Goal: Communication & Community: Share content

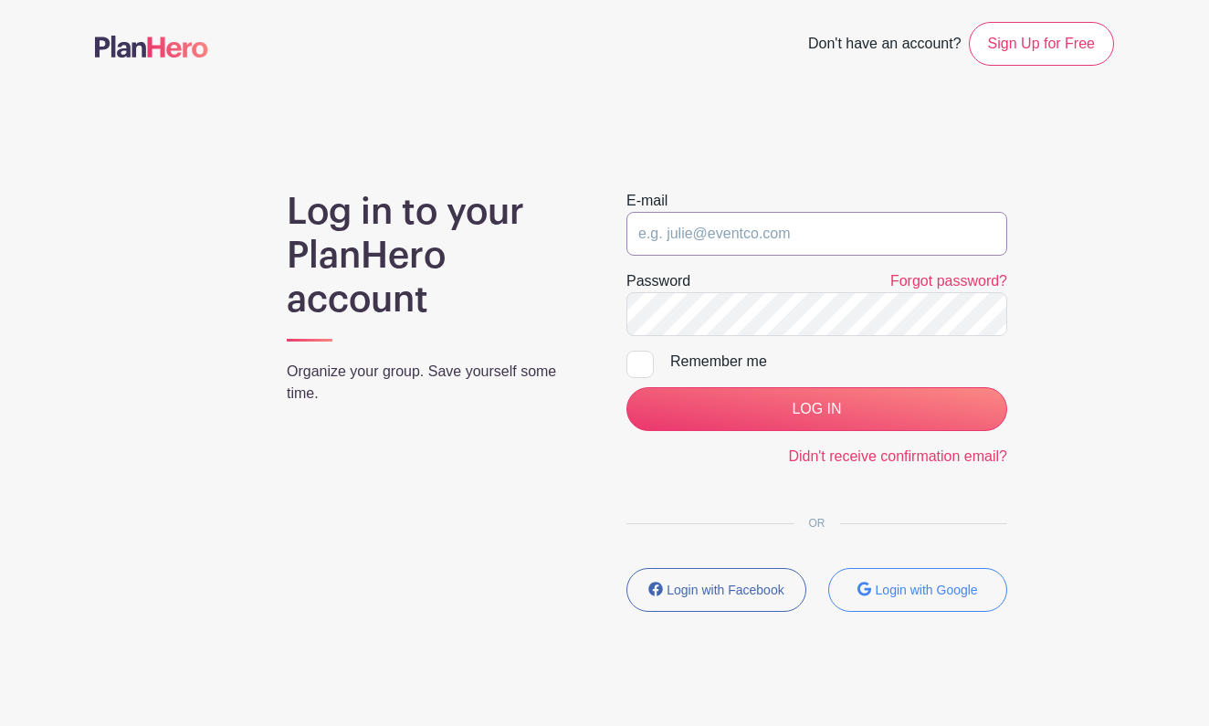
click at [739, 239] on input "email" at bounding box center [816, 234] width 381 height 44
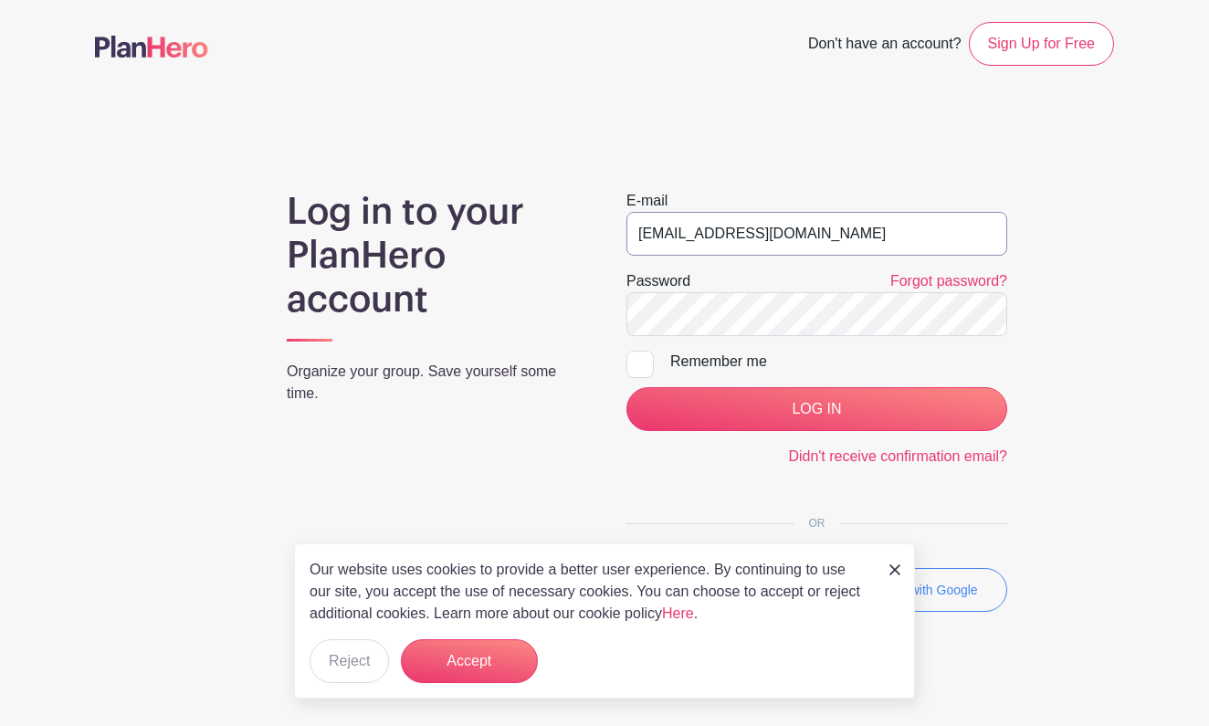
type input "[EMAIL_ADDRESS][DOMAIN_NAME]"
click at [354, 667] on button "Reject" at bounding box center [349, 661] width 79 height 44
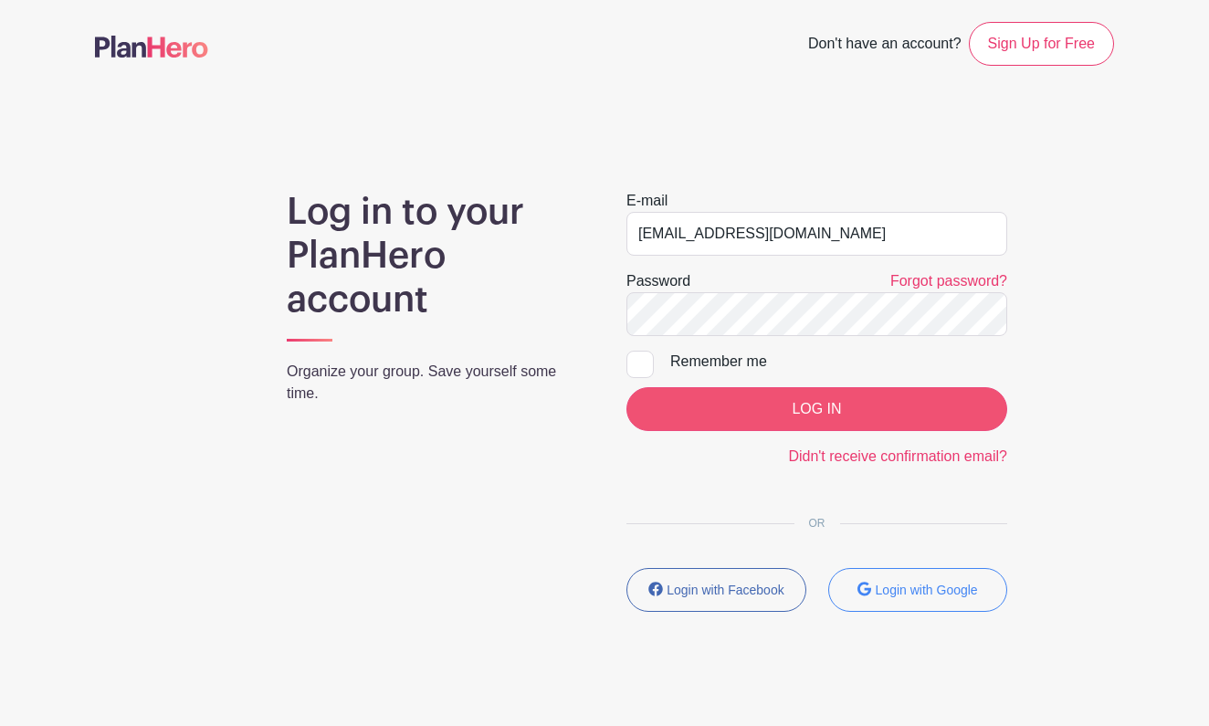
click at [796, 409] on input "LOG IN" at bounding box center [816, 409] width 381 height 44
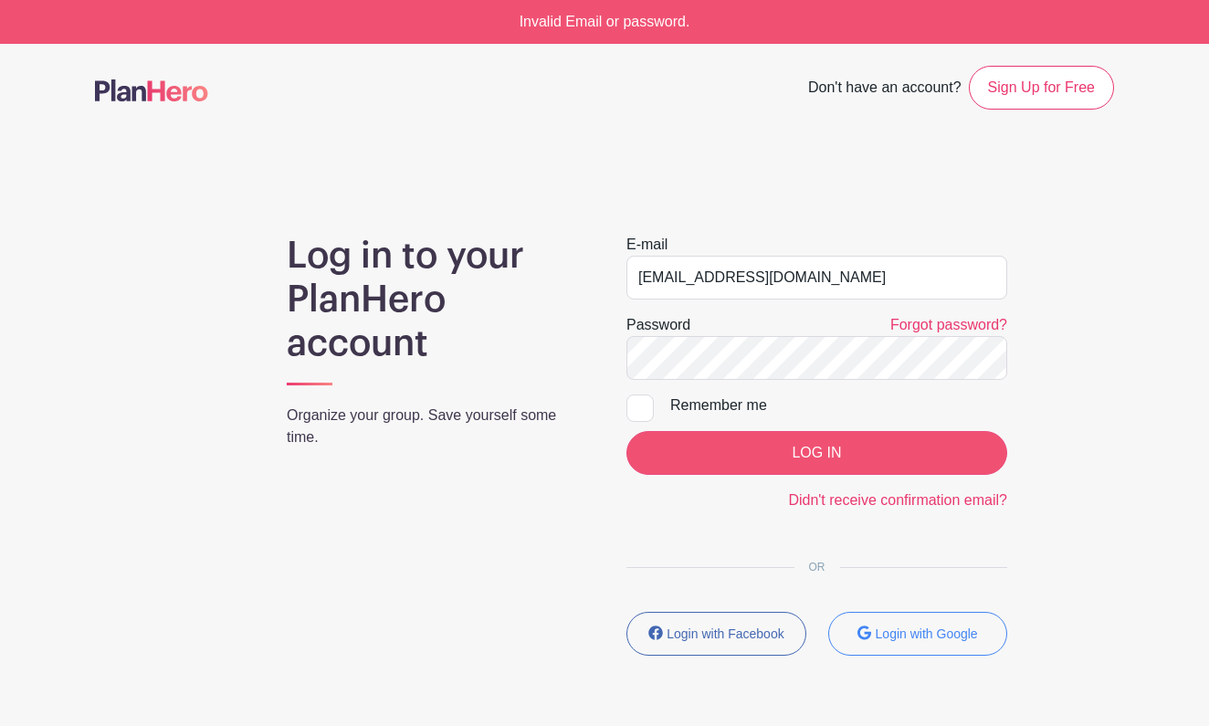
click at [820, 453] on input "LOG IN" at bounding box center [816, 453] width 381 height 44
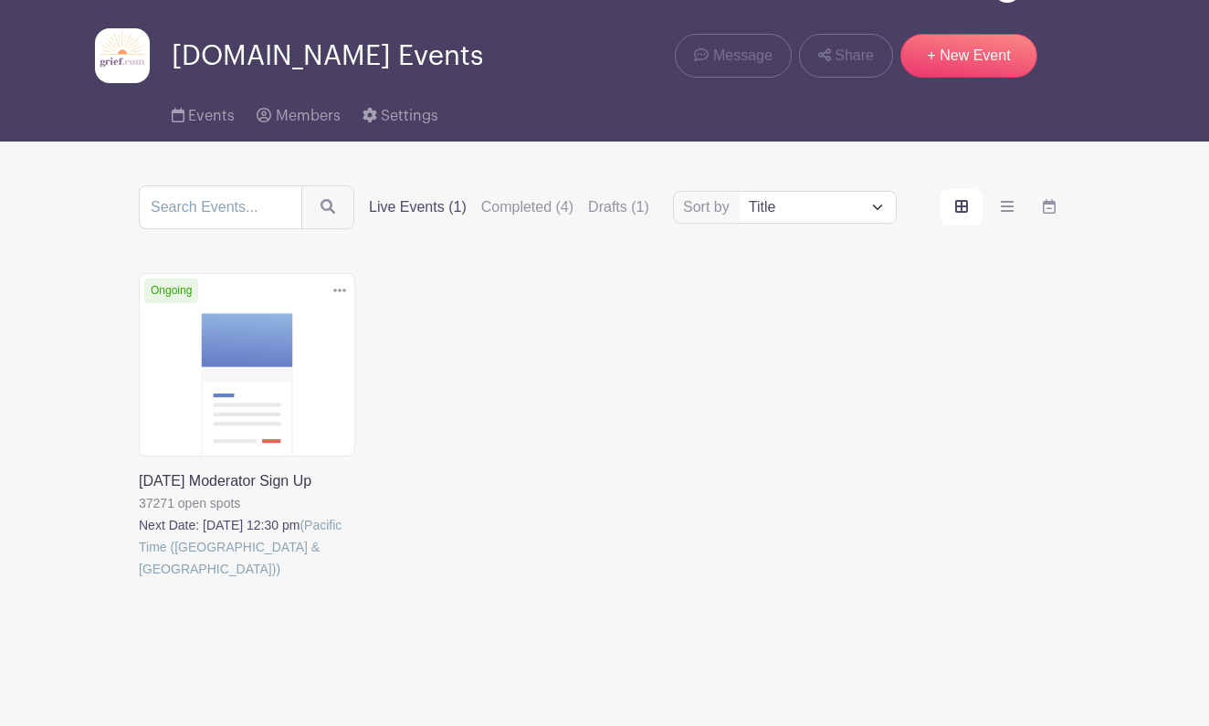
scroll to position [44, 0]
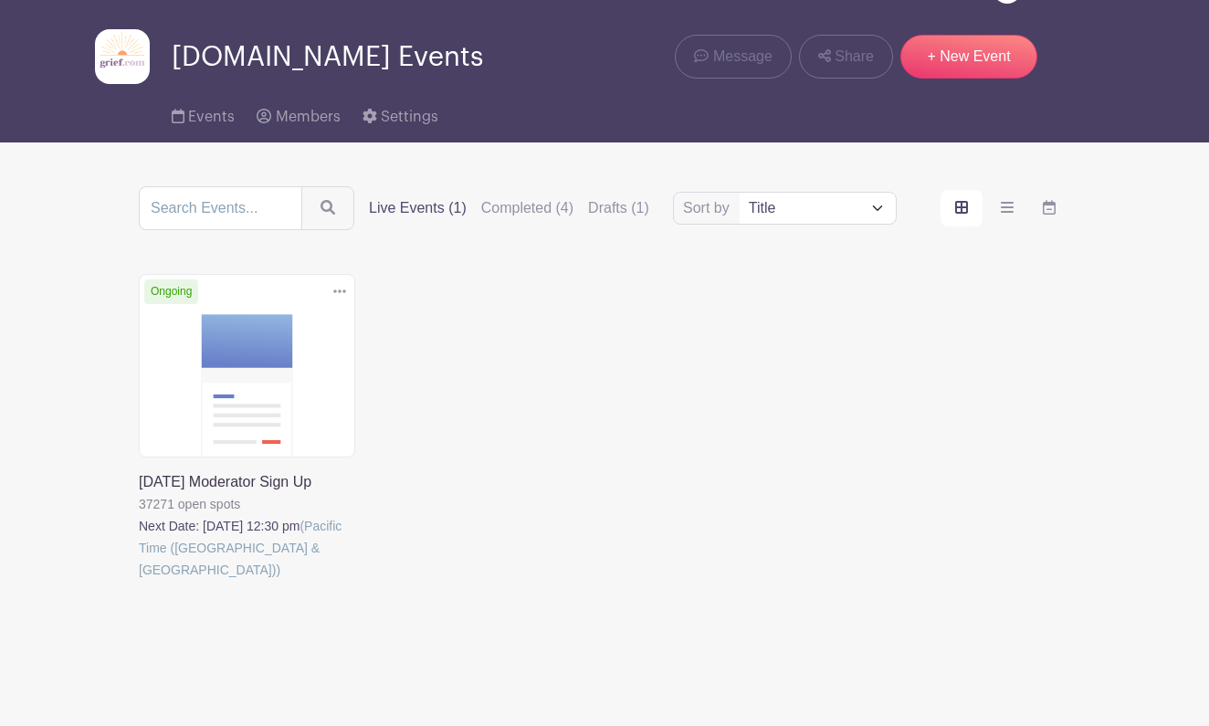
click at [139, 581] on link at bounding box center [139, 581] width 0 height 0
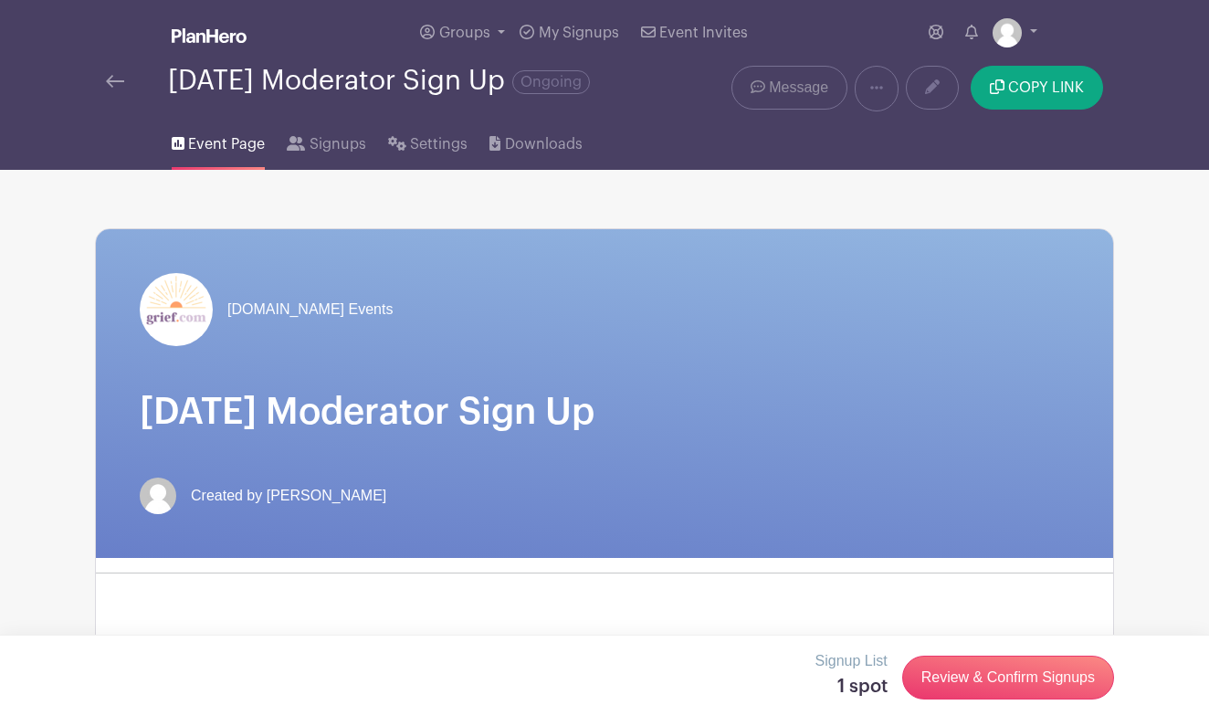
click at [791, 83] on span "Message" at bounding box center [798, 88] width 59 height 22
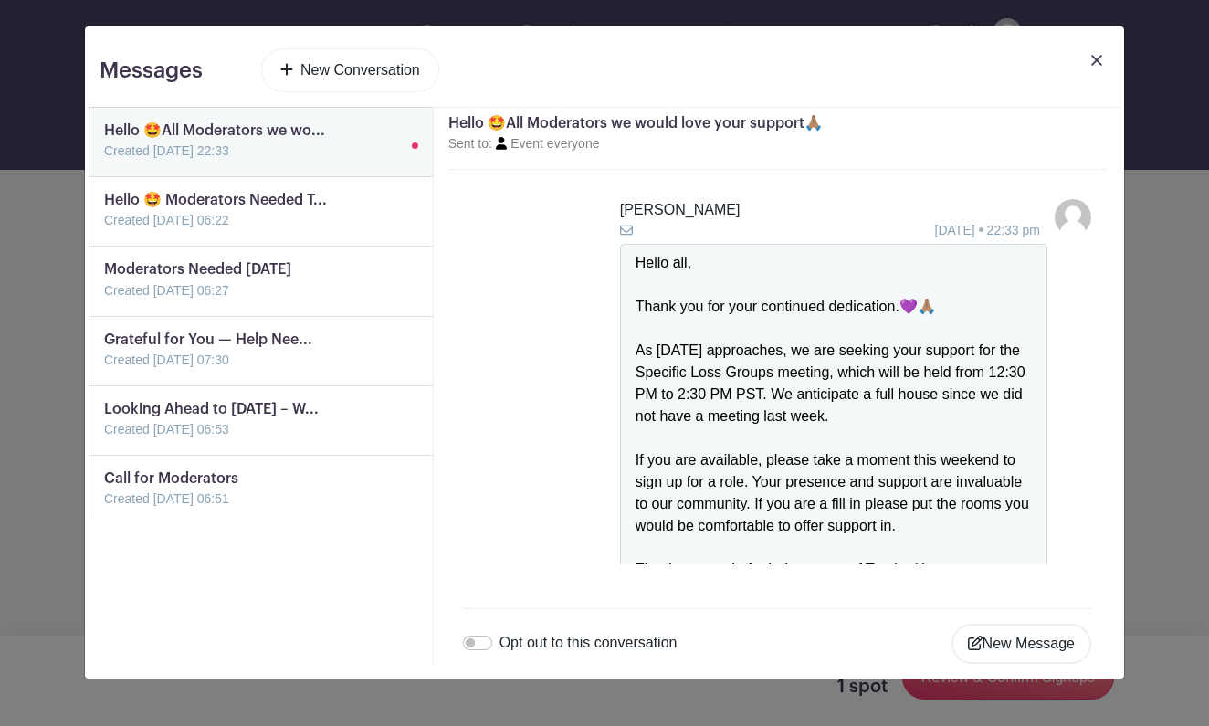
scroll to position [673, 0]
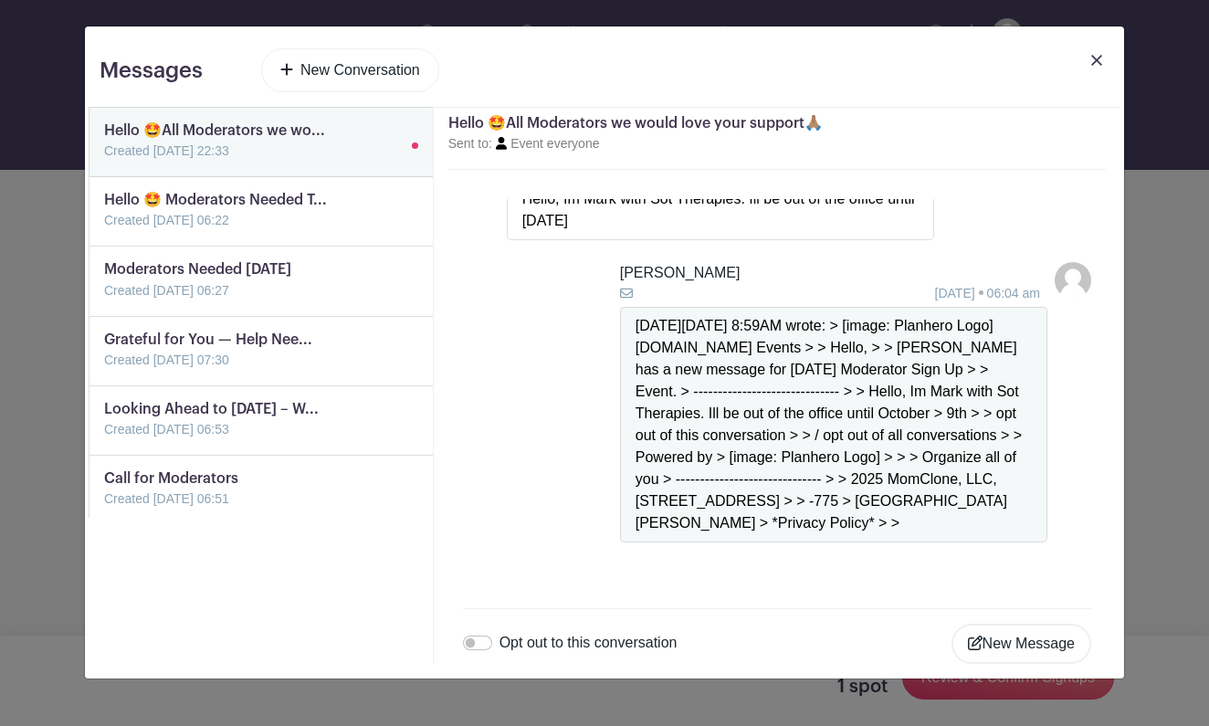
click at [104, 371] on link at bounding box center [104, 371] width 0 height 0
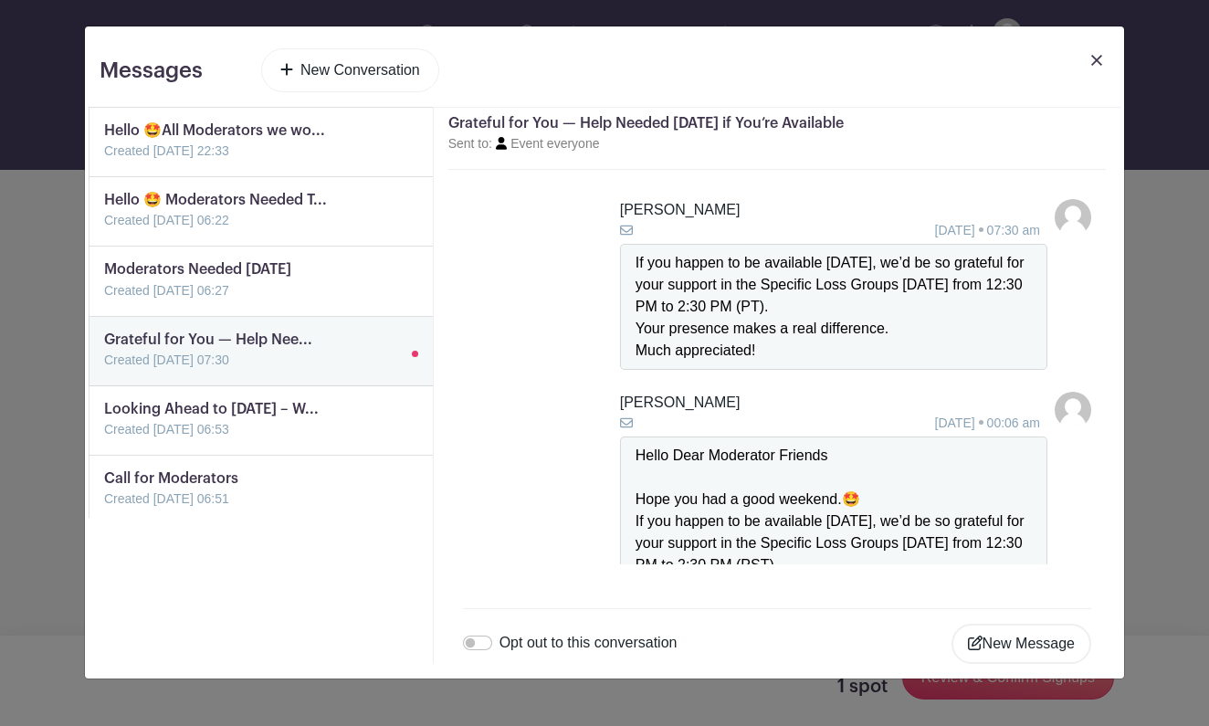
scroll to position [130, 0]
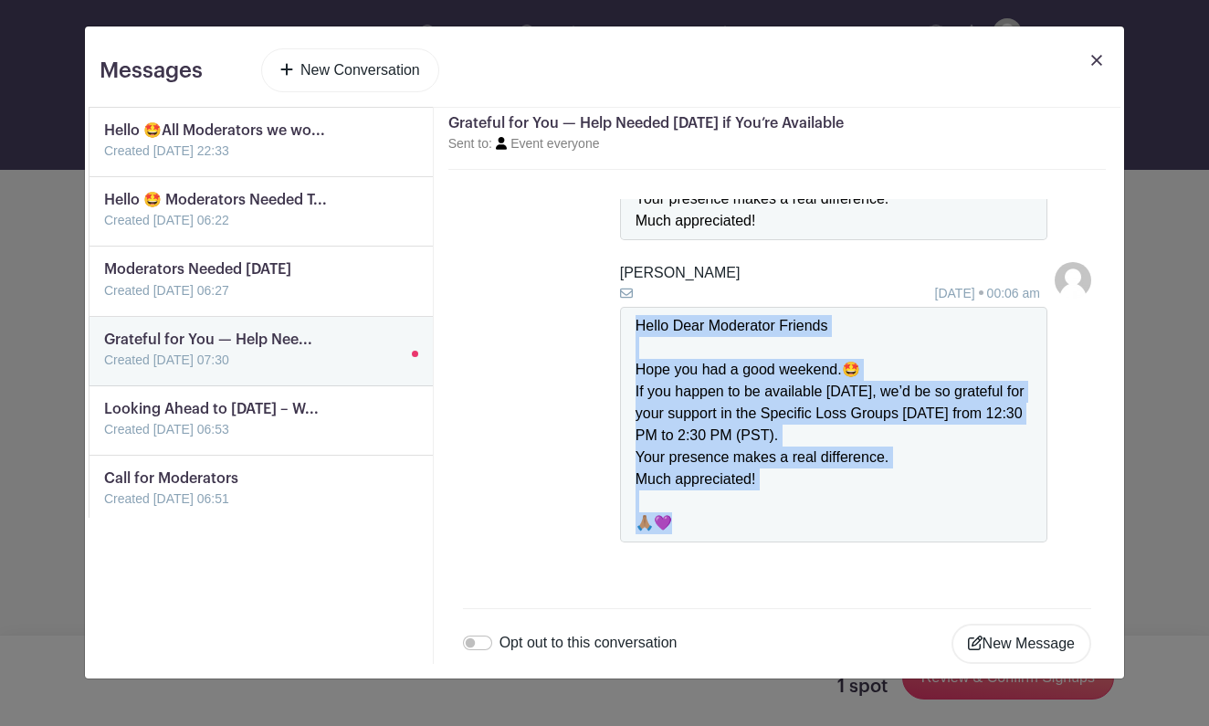
drag, startPoint x: 684, startPoint y: 519, endPoint x: 618, endPoint y: 308, distance: 220.9
click at [618, 307] on li "David K. 18 Aug 2025 00:06 am Hello Dear Moderator Friends Hope you had a good …" at bounding box center [777, 402] width 628 height 280
copy div "Hello Dear Moderator Friends Hope you had a good weekend.🤩 If you happen to be …"
click at [334, 76] on link "New Conversation" at bounding box center [350, 70] width 178 height 44
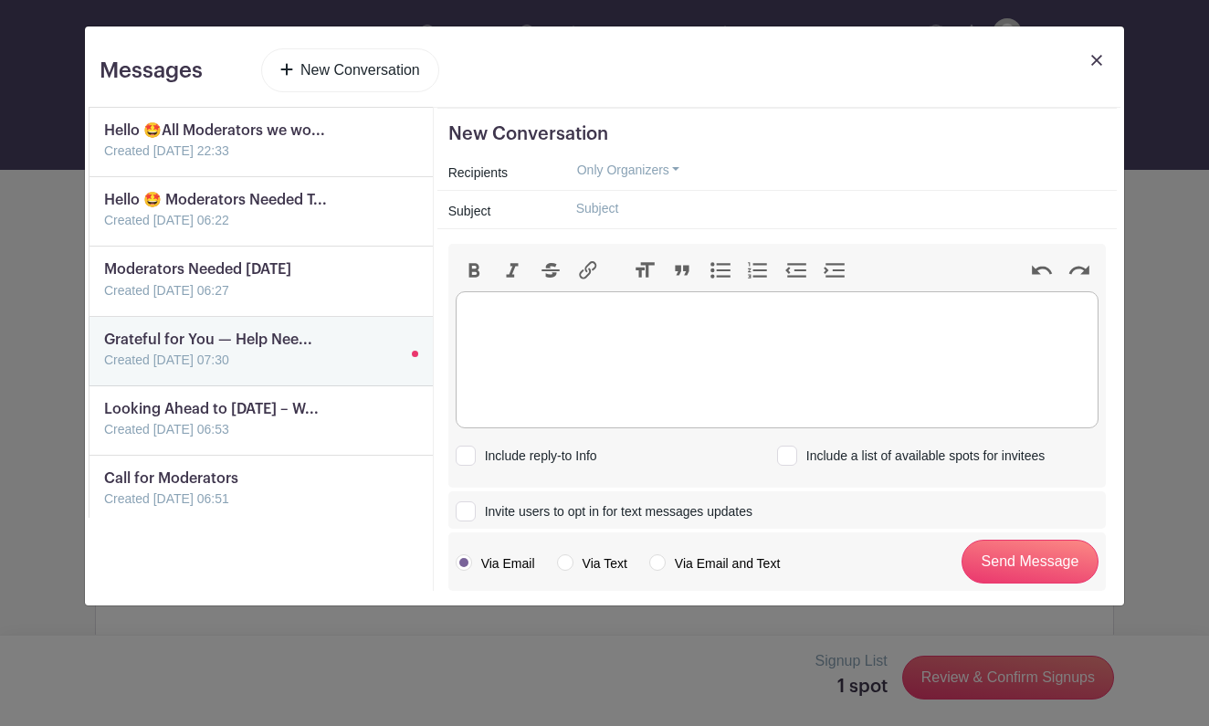
click at [527, 336] on trix-editor at bounding box center [777, 359] width 643 height 137
paste trix-editor "<div>Hello Dear Moderator Friends<br><br>Hope you had a good weekend.🤩<br>If yo…"
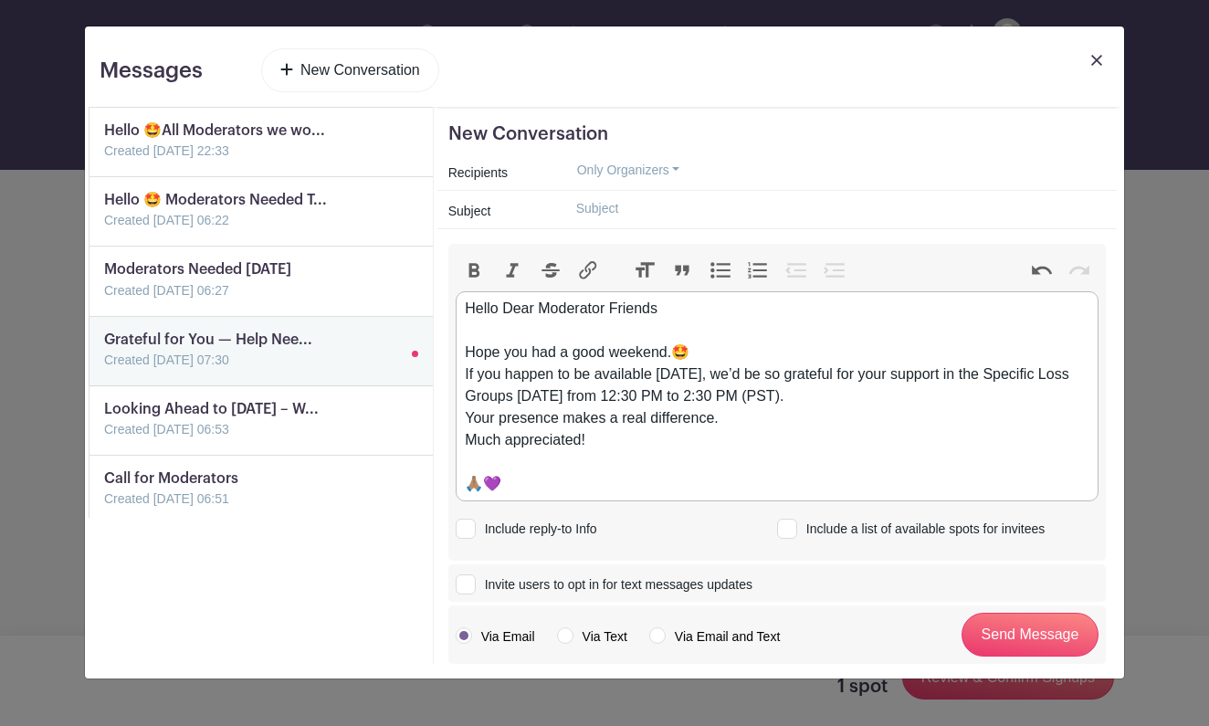
click at [694, 377] on div "Hello Dear Moderator Friends Hope you had a good weekend.🤩 If you happen to be …" at bounding box center [777, 396] width 624 height 197
type trix-editor "<div>Hello Dear Moderator Friends<br><br>Hope you had a good weekend.🤩<br>If yo…"
click at [680, 173] on button "Only Organizers" at bounding box center [629, 170] width 134 height 28
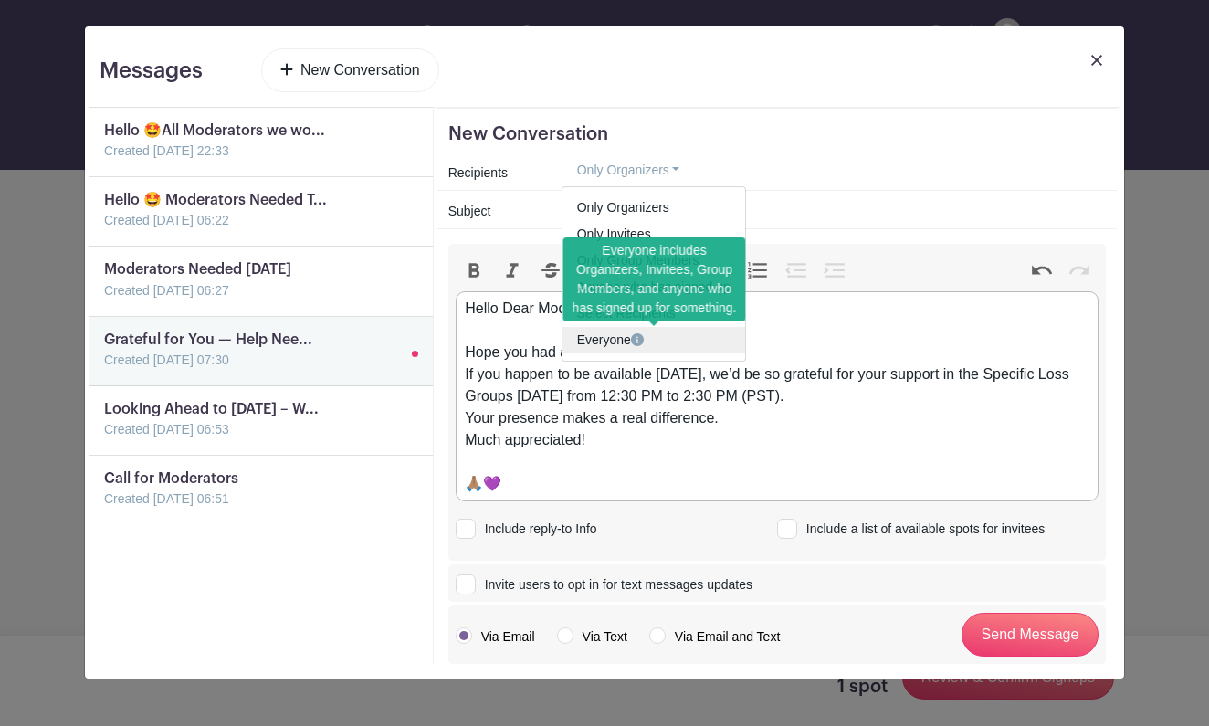
click at [664, 342] on link "Everyone" at bounding box center [653, 340] width 183 height 26
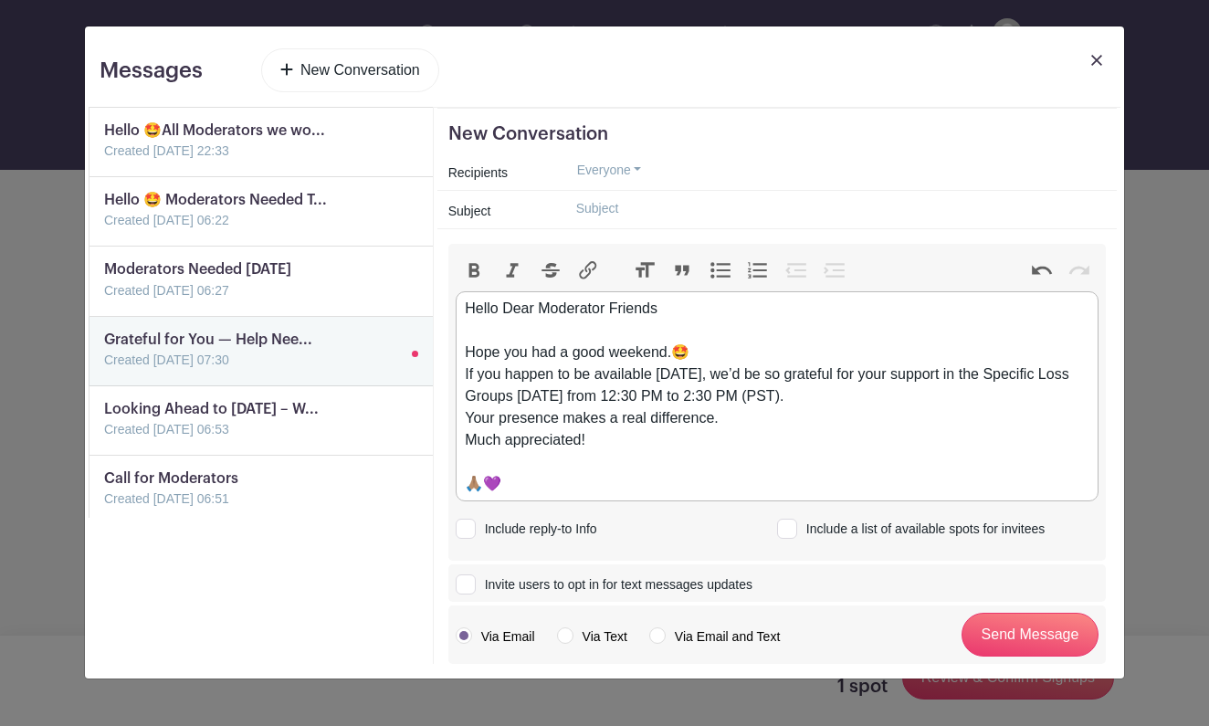
click at [676, 173] on div "Everyone Only Organizers Only Invitees Only Group Members Anyone who has signed…" at bounding box center [834, 170] width 544 height 28
click at [635, 210] on input "text" at bounding box center [834, 208] width 544 height 28
type input "'"
type input "C"
type input "Hello Moderators💜 Would for you to join us Monday Sept, 8th"
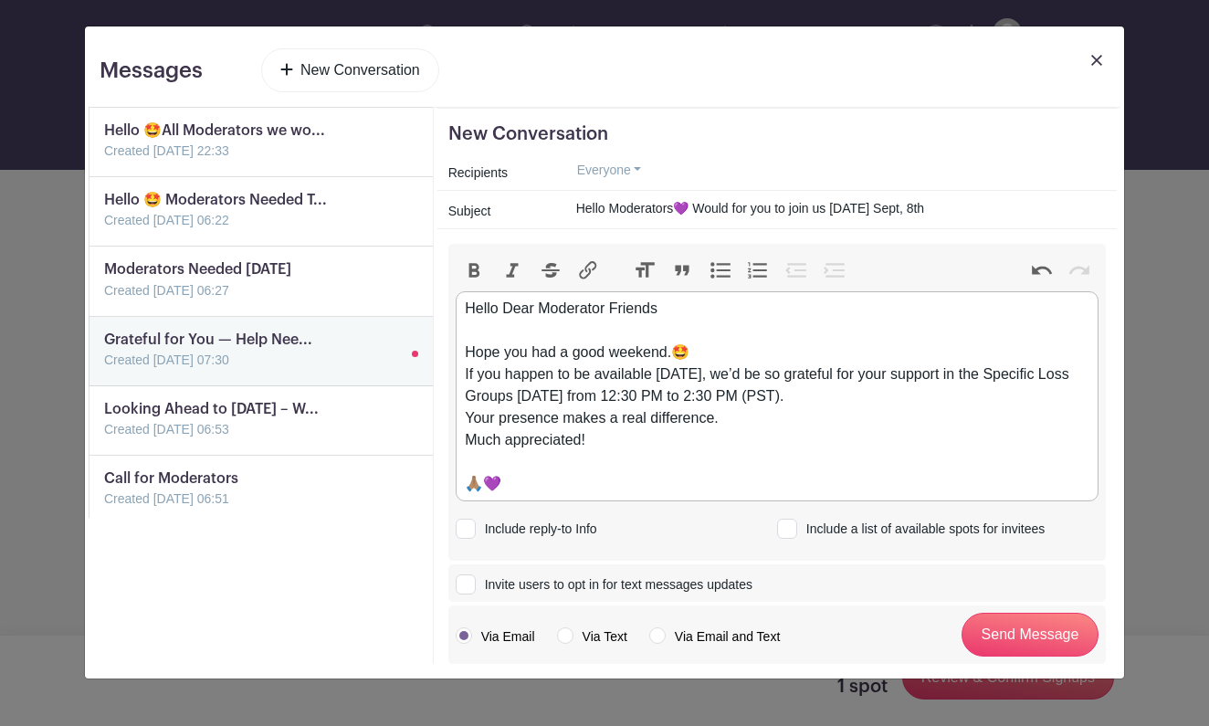
click at [794, 529] on div at bounding box center [787, 529] width 20 height 20
click at [789, 529] on input "Include a list of available spots for invitees" at bounding box center [783, 526] width 12 height 12
checkbox input "true"
click at [709, 207] on input "Hello Moderators💜 Would for you to join us Monday Sept, 8th" at bounding box center [834, 208] width 544 height 28
click at [900, 213] on input "Hello Moderators💜 WE would for you to join us Monday Sept, 8th" at bounding box center [834, 208] width 544 height 28
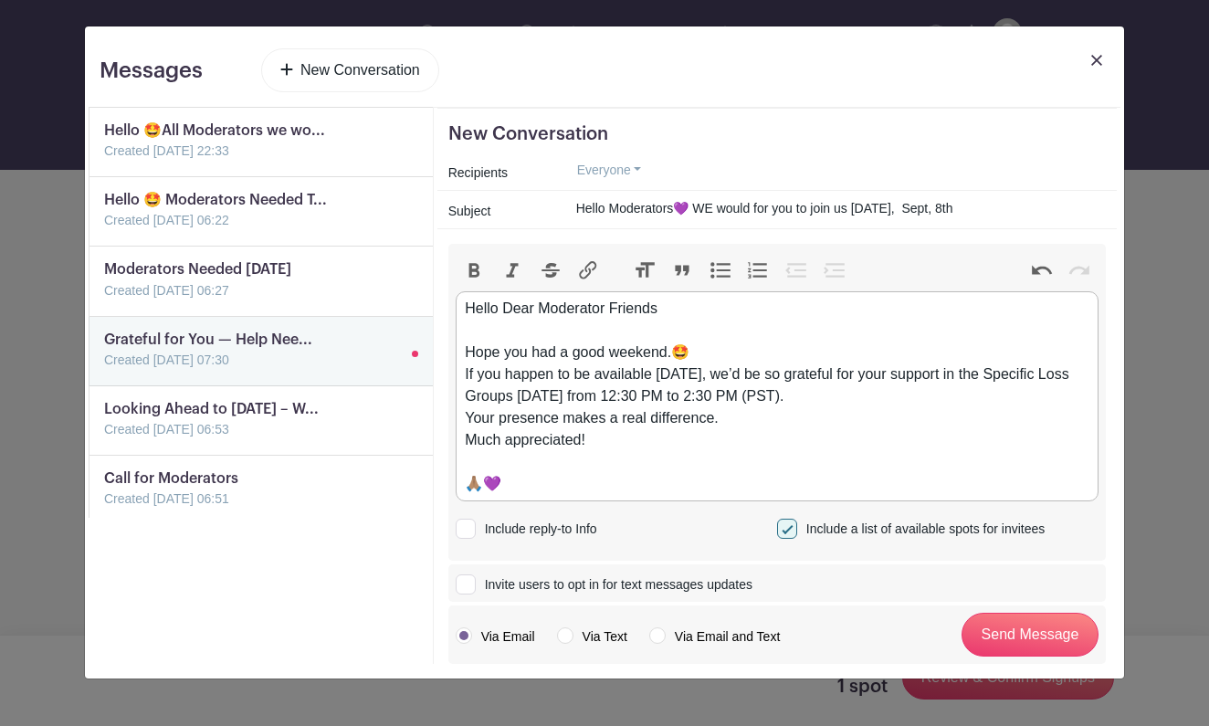
click at [972, 210] on input "Hello Moderators💜 WE would for you to join us Monday, Sept, 8th" at bounding box center [834, 208] width 544 height 28
type input "Hello Moderators💜 WE would for you to join us Monday, Sept, 8th..."
click at [1034, 632] on input "Send Message" at bounding box center [1029, 635] width 137 height 44
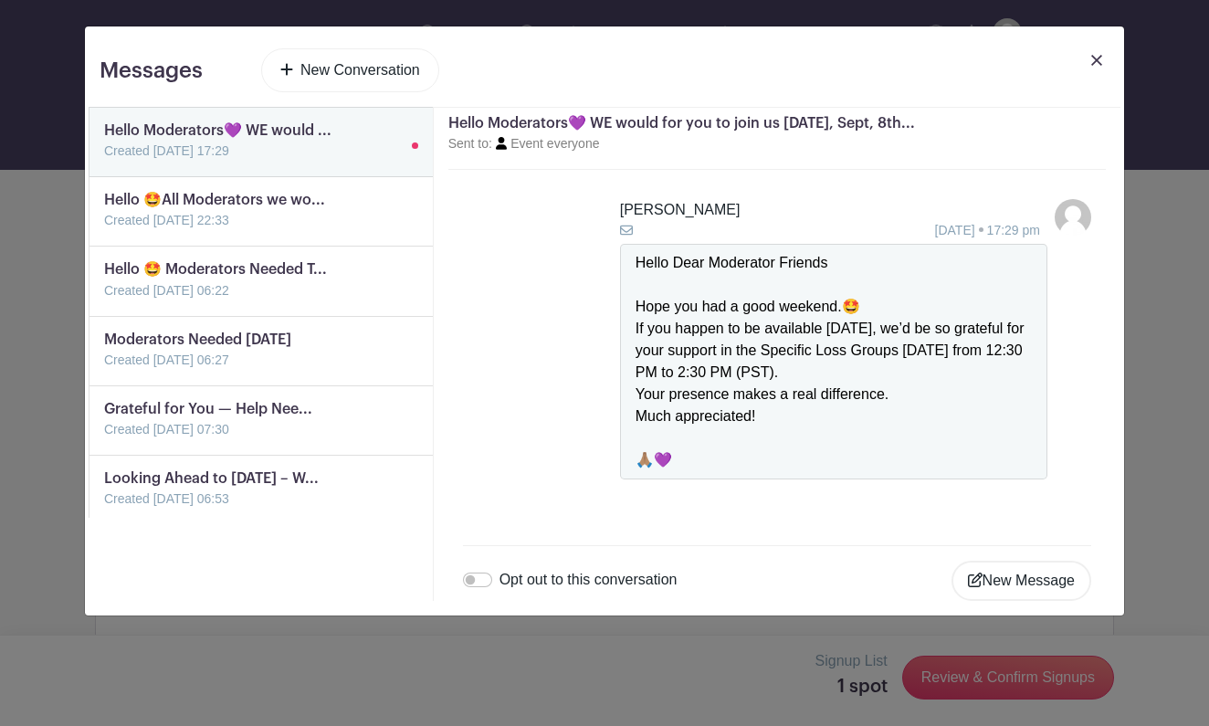
click at [778, 158] on div "Hello Moderators💜 WE would for you to join us Monday, Sept, 8th... Sent to: Eve…" at bounding box center [776, 139] width 657 height 62
click at [654, 121] on h5 "Hello Moderators💜 WE would for you to join us Monday, Sept, 8th..." at bounding box center [776, 123] width 657 height 17
click at [665, 121] on h5 "Hello Moderators💜 WE would for you to join us Monday, Sept, 8th..." at bounding box center [776, 123] width 657 height 17
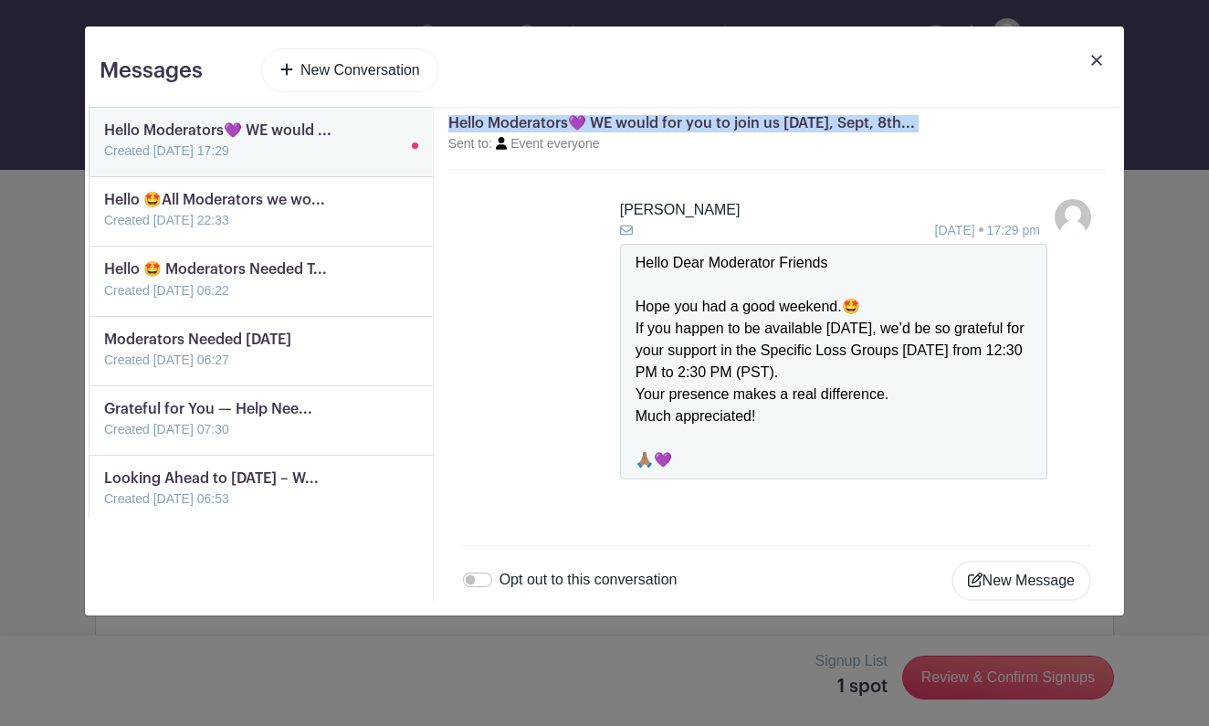
click at [665, 121] on h5 "Hello Moderators💜 WE would for you to join us Monday, Sept, 8th..." at bounding box center [776, 123] width 657 height 17
click at [104, 162] on link at bounding box center [104, 162] width 0 height 0
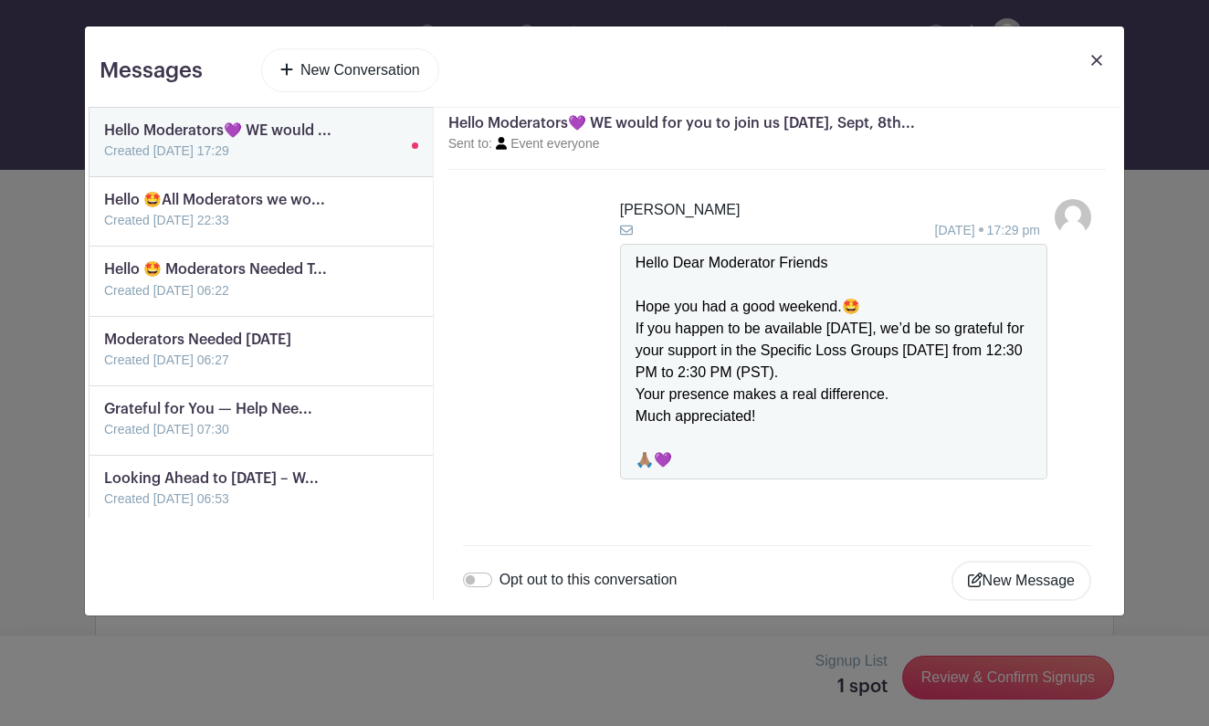
click at [666, 128] on h5 "Hello Moderators💜 WE would for you to join us Monday, Sept, 8th..." at bounding box center [776, 123] width 657 height 17
click at [1097, 60] on img at bounding box center [1096, 60] width 11 height 11
